Goal: Task Accomplishment & Management: Manage account settings

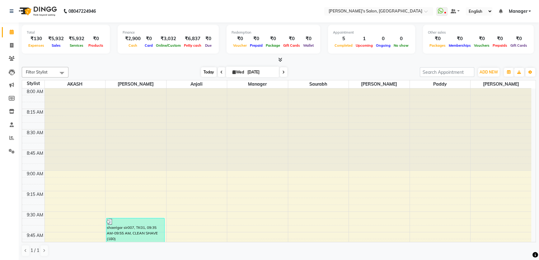
click at [202, 70] on span "Today" at bounding box center [209, 72] width 16 height 10
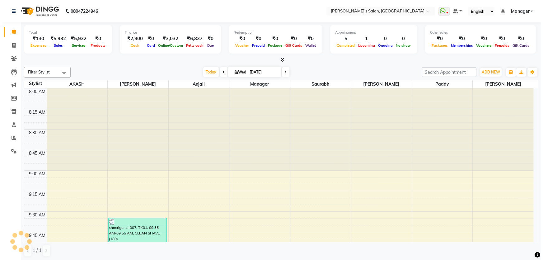
scroll to position [818, 0]
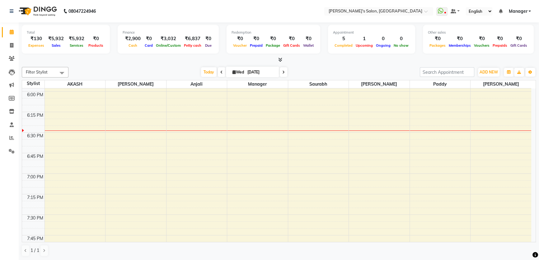
click at [528, 9] on link "Manager" at bounding box center [519, 11] width 22 height 7
click at [508, 44] on link "Sign out" at bounding box center [498, 43] width 57 height 10
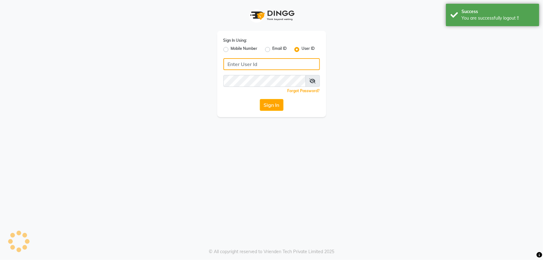
type input "8279543673"
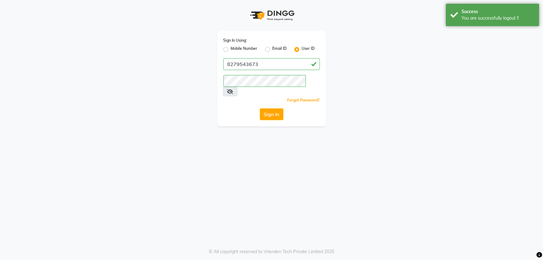
click at [231, 52] on label "Mobile Number" at bounding box center [244, 49] width 27 height 7
click at [231, 50] on input "Mobile Number" at bounding box center [233, 48] width 4 height 4
radio input "true"
radio input "false"
click at [251, 60] on input "Username" at bounding box center [282, 64] width 76 height 12
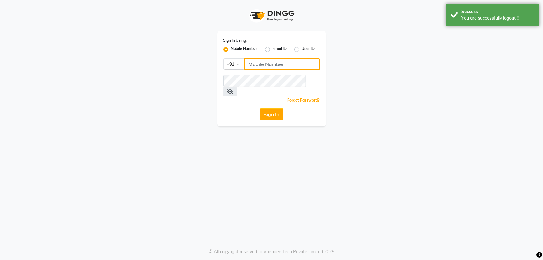
click at [297, 71] on div "Sign In Using: Mobile Number Email ID User ID Country Code × +91 Remember me Fo…" at bounding box center [271, 78] width 109 height 95
type input "8279543673"
click at [276, 108] on button "Sign In" at bounding box center [272, 114] width 24 height 12
